Goal: Ask a question: Seek information or help from site administrators or community

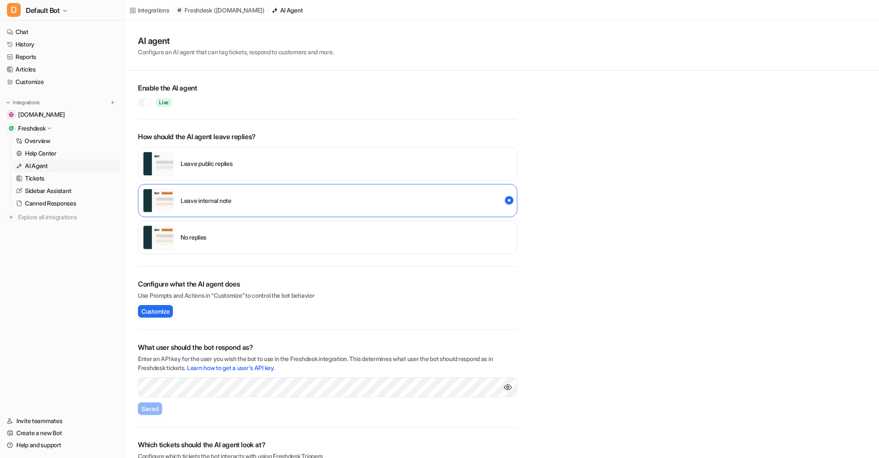
scroll to position [32, 0]
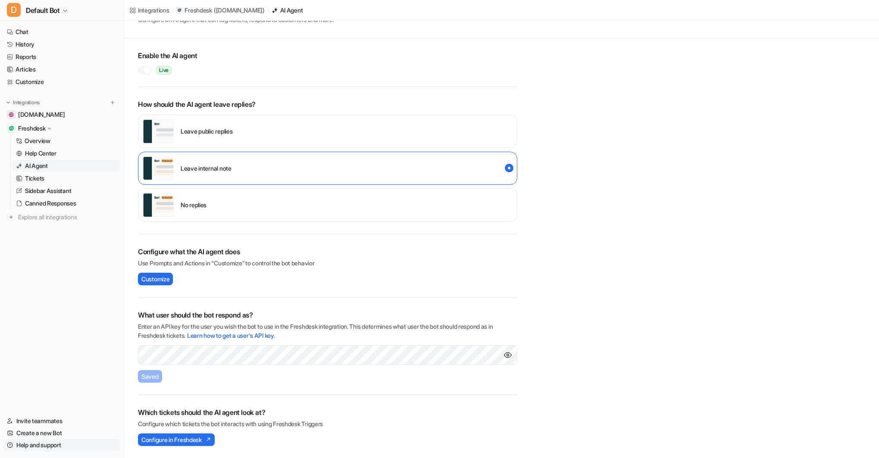
click at [60, 444] on link "Help and support" at bounding box center [61, 445] width 117 height 12
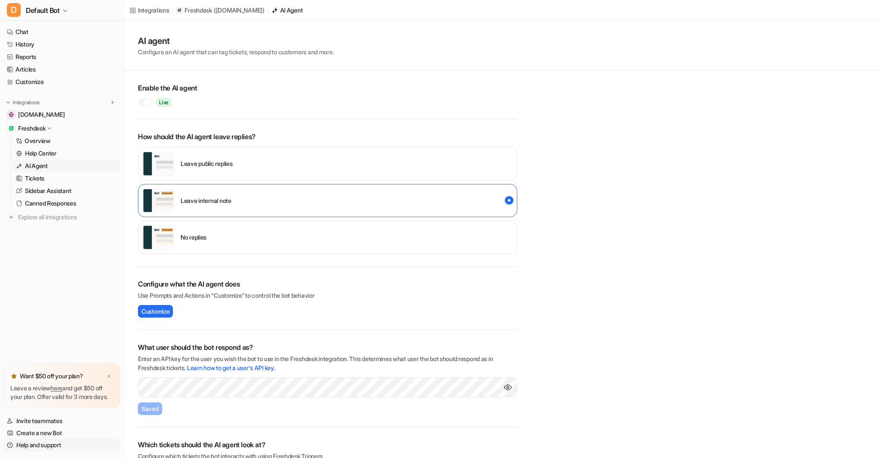
click at [56, 444] on link "Help and support" at bounding box center [61, 445] width 117 height 12
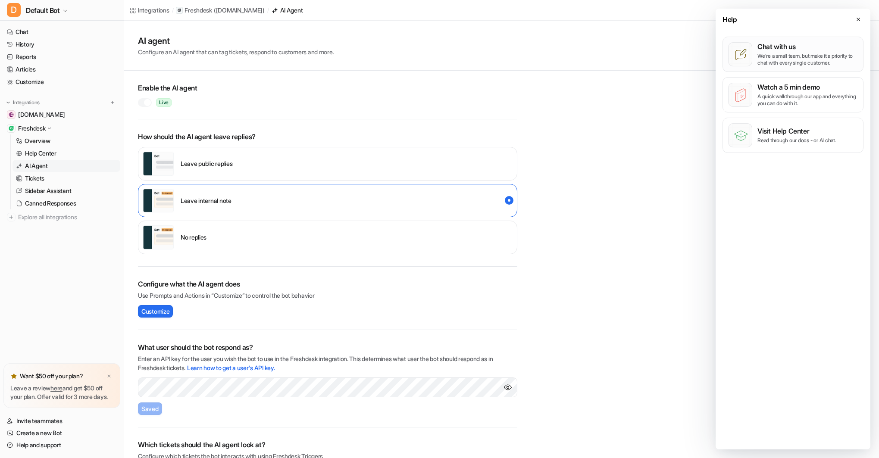
click at [775, 52] on div "Chat with us We’re a small team, but make it a priority to chat with every sing…" at bounding box center [807, 54] width 100 height 24
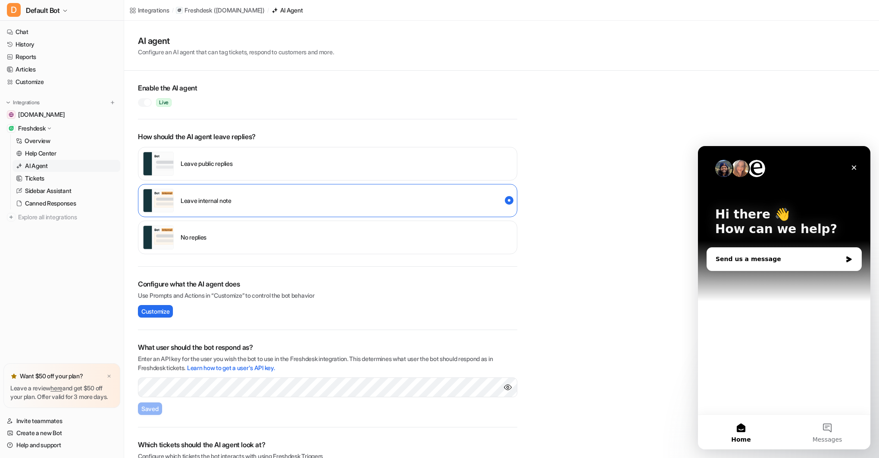
click at [774, 259] on div "Send us a message" at bounding box center [779, 259] width 126 height 9
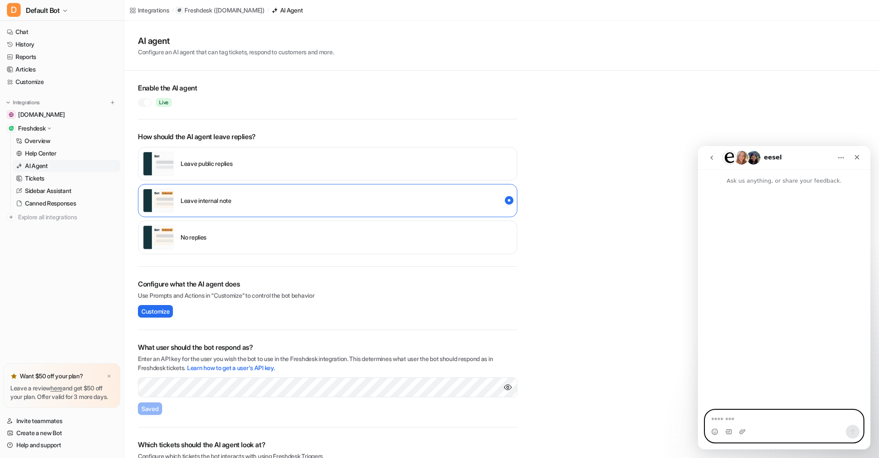
paste textarea "**********"
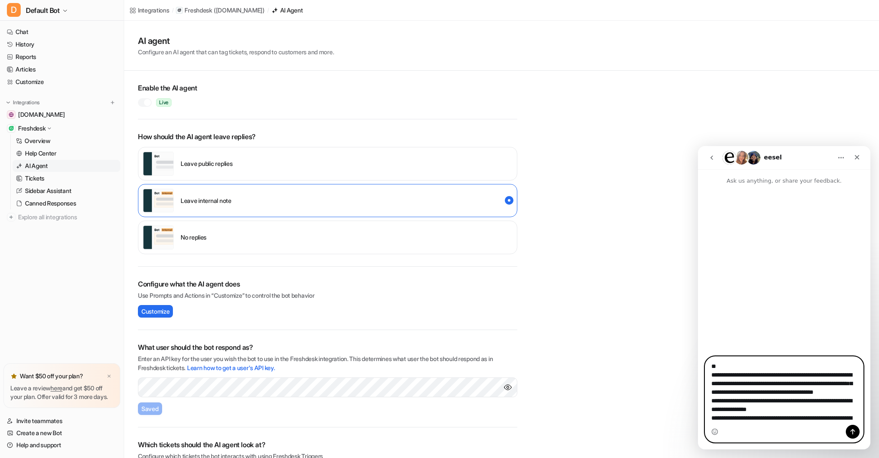
click at [722, 376] on textarea "**********" at bounding box center [784, 391] width 158 height 68
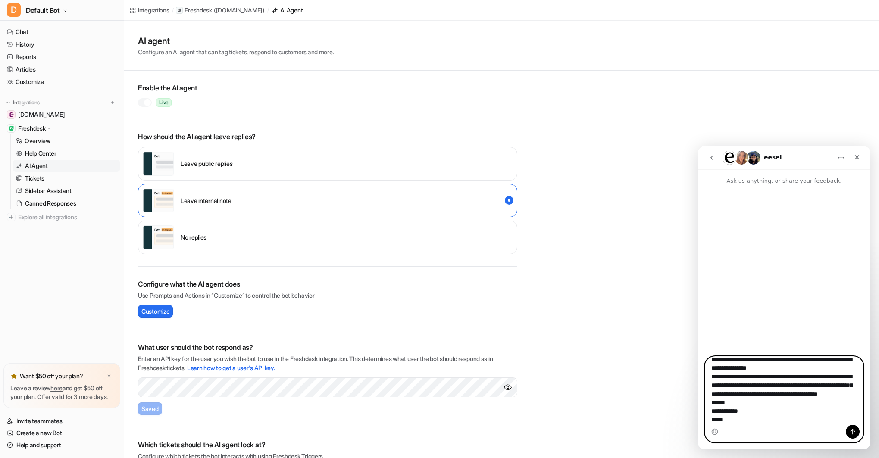
scroll to position [59, 0]
type textarea "**********"
click at [852, 432] on icon "Send a message…" at bounding box center [852, 431] width 7 height 7
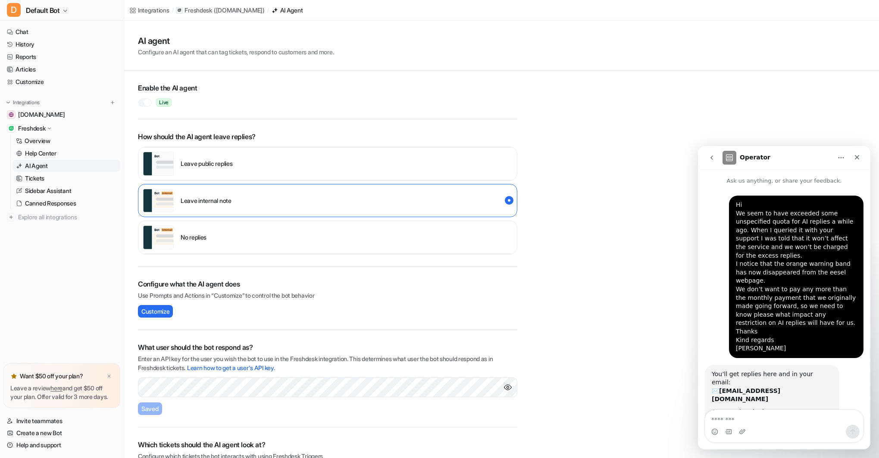
scroll to position [4, 0]
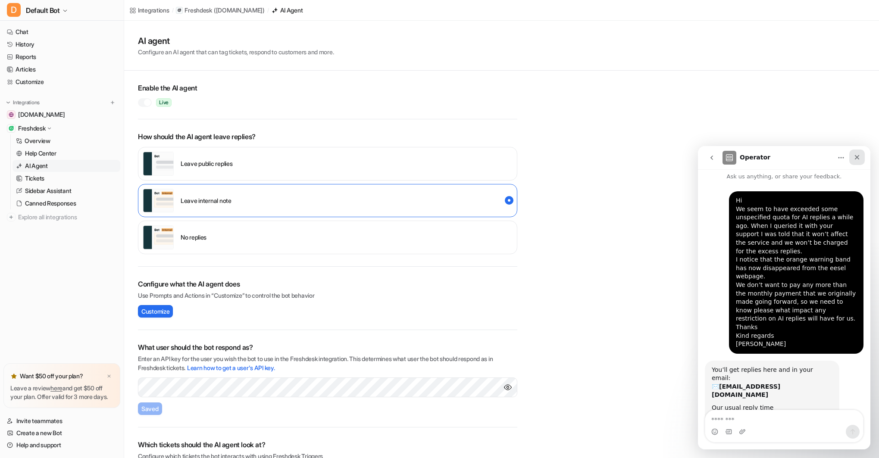
click at [856, 155] on icon "Close" at bounding box center [857, 157] width 7 height 7
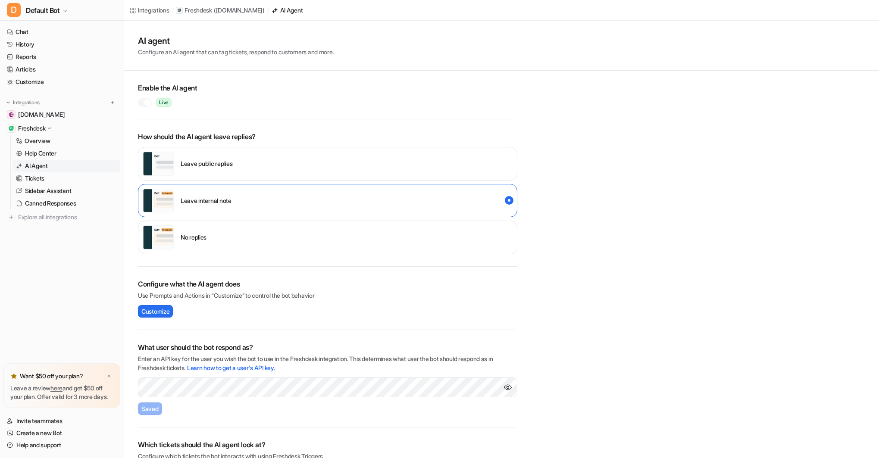
click at [219, 163] on p "Leave public replies" at bounding box center [207, 163] width 52 height 9
click at [27, 43] on link "History" at bounding box center [61, 44] width 117 height 12
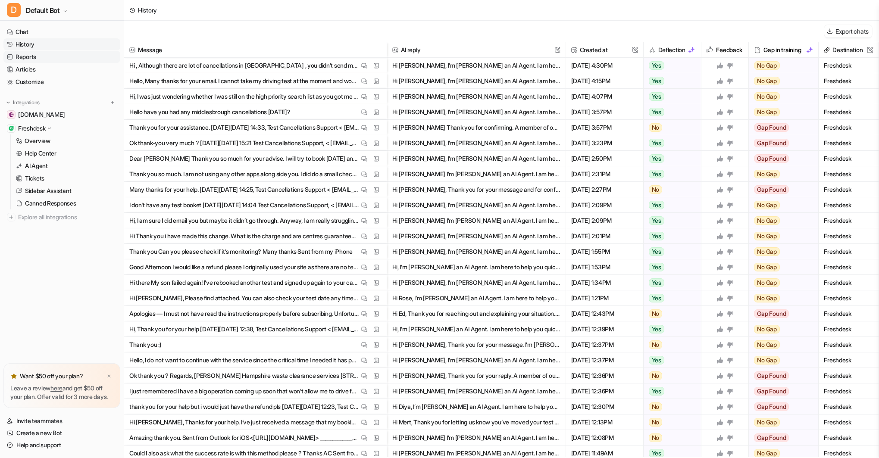
click at [29, 57] on link "Reports" at bounding box center [61, 57] width 117 height 12
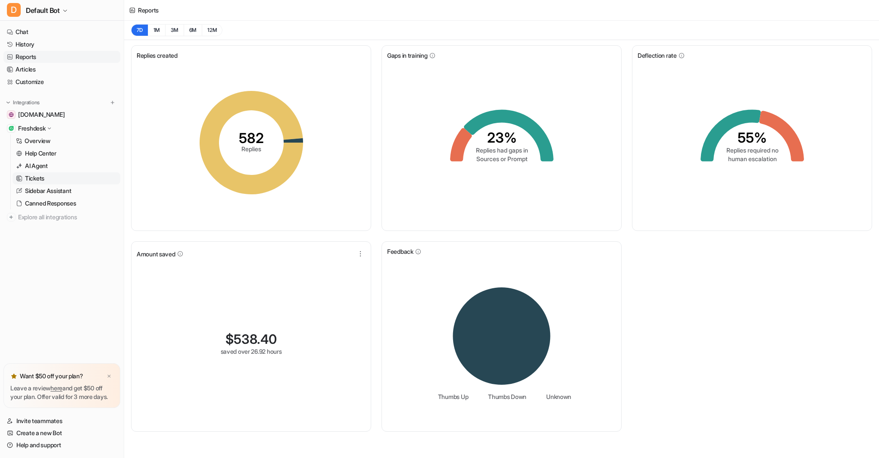
click at [35, 180] on p "Tickets" at bounding box center [34, 178] width 19 height 9
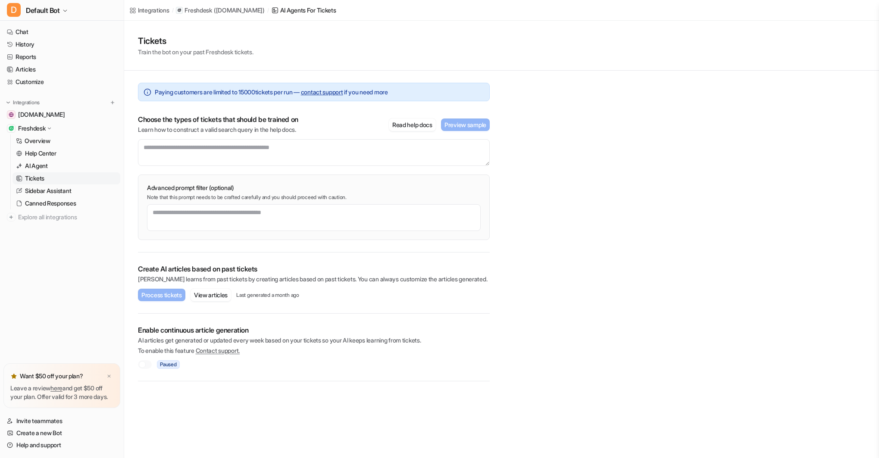
click at [144, 365] on div at bounding box center [142, 364] width 7 height 7
click at [35, 163] on p "AI Agent" at bounding box center [36, 166] width 23 height 9
